Goal: Transaction & Acquisition: Purchase product/service

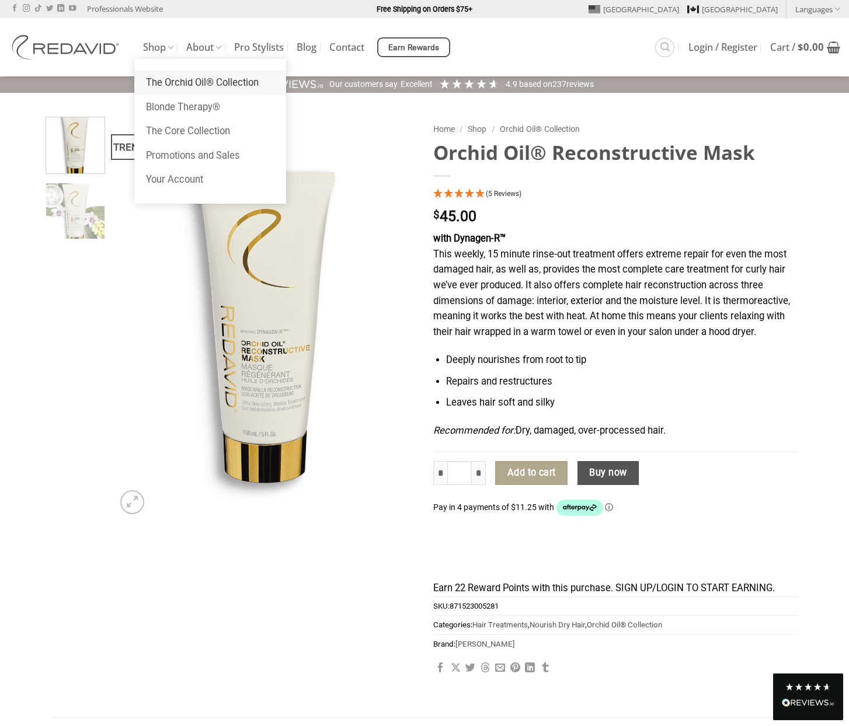
click at [185, 81] on link "The Orchid Oil® Collection" at bounding box center [210, 83] width 152 height 25
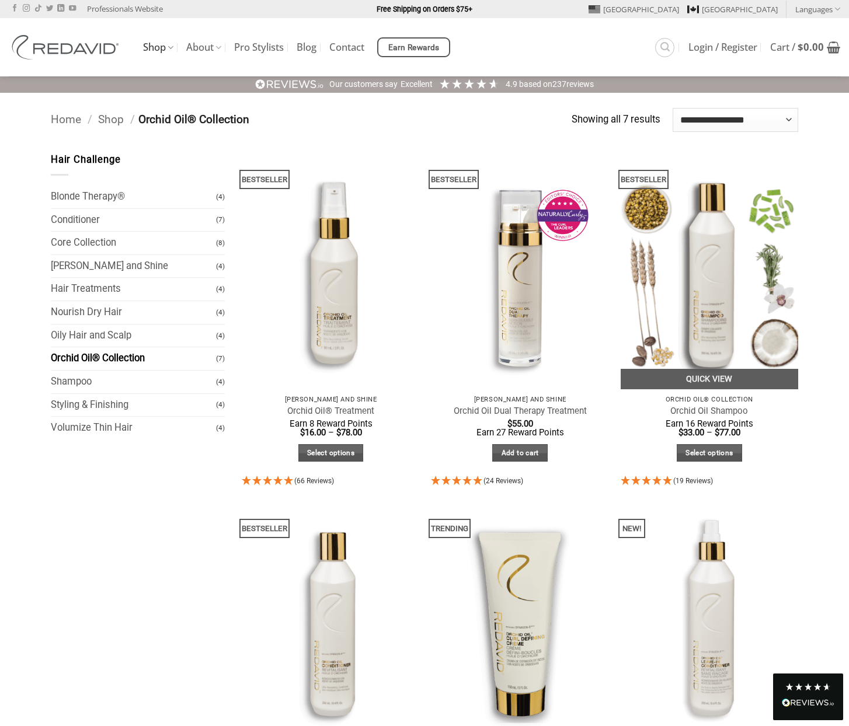
click at [695, 286] on img at bounding box center [710, 270] width 178 height 237
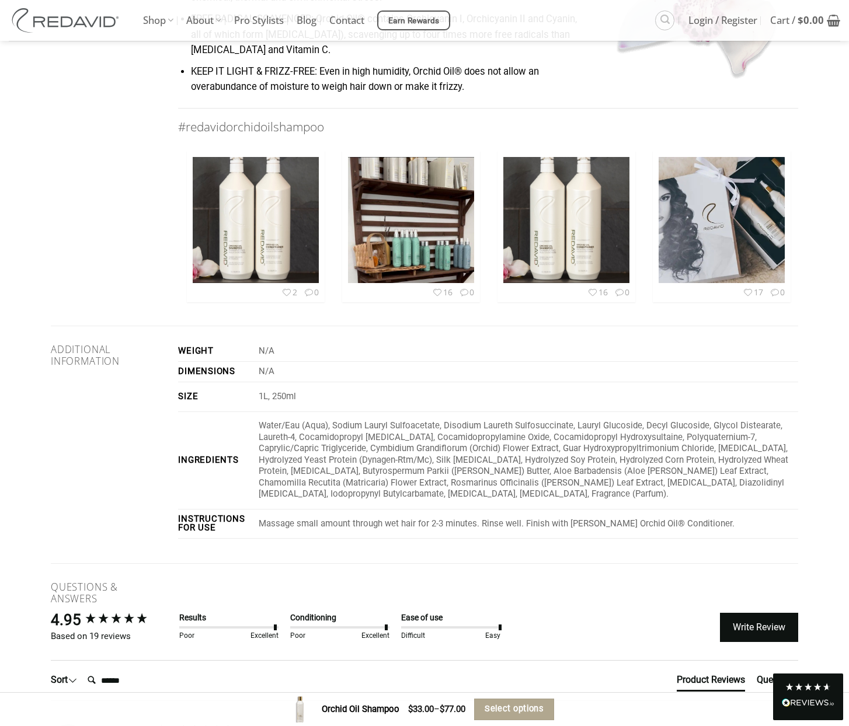
scroll to position [1869, 0]
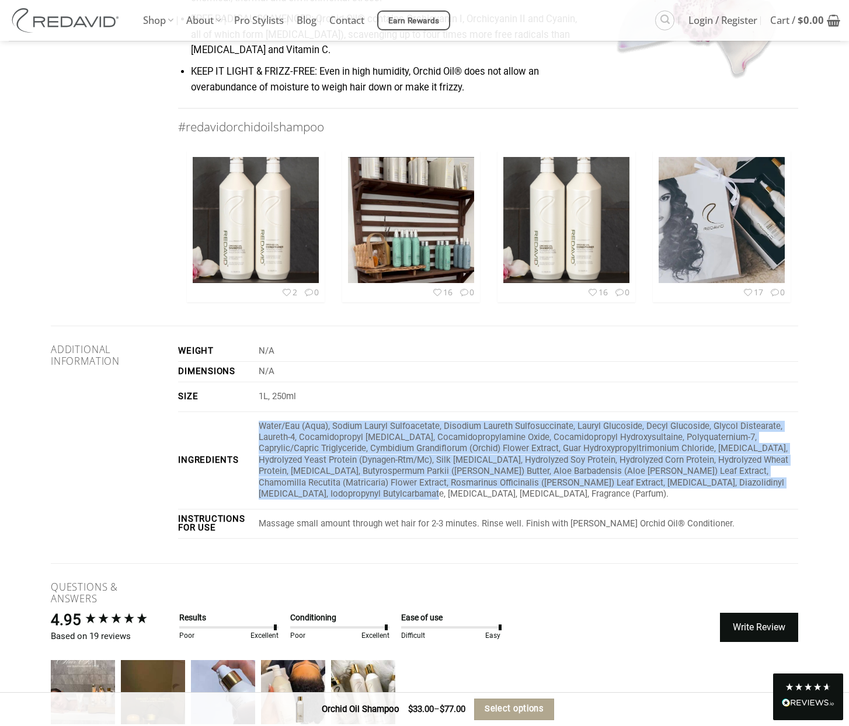
drag, startPoint x: 339, startPoint y: 483, endPoint x: 263, endPoint y: 417, distance: 101.0
click at [263, 421] on p "Water/Eau (Aqua), Sodium Lauryl Sulfoacetate, Disodium Laureth Sulfosuccinate, …" at bounding box center [529, 460] width 540 height 79
copy p "Water/Eau (Aqua), Sodium Lauryl Sulfoacetate, Disodium Laureth Sulfosuccinate, …"
